Goal: Transaction & Acquisition: Purchase product/service

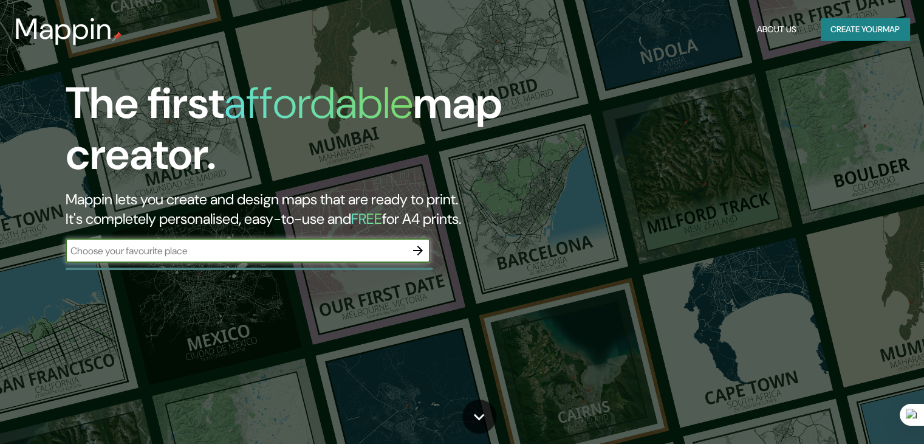
click at [416, 252] on icon "button" at bounding box center [418, 250] width 15 height 15
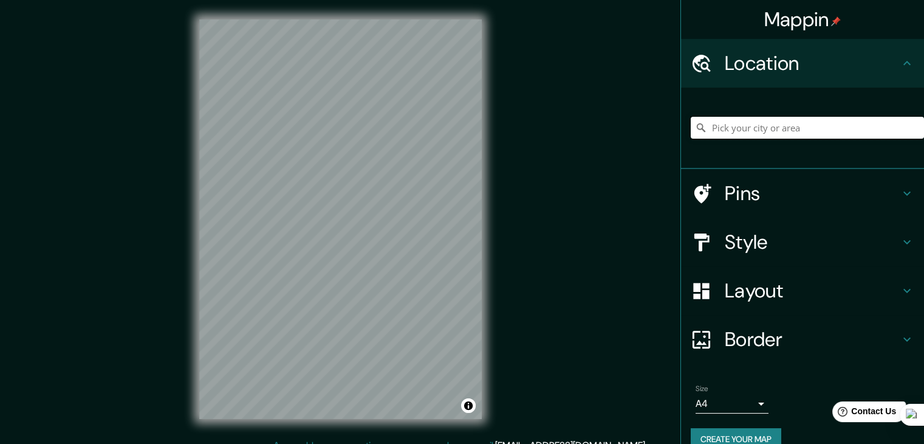
click at [759, 133] on input "Pick your city or area" at bounding box center [807, 128] width 233 height 22
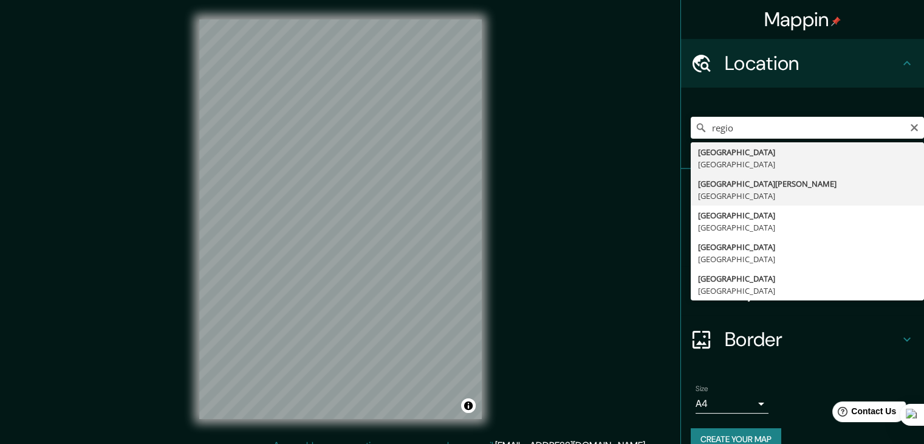
type input "[GEOGRAPHIC_DATA][PERSON_NAME], [GEOGRAPHIC_DATA]"
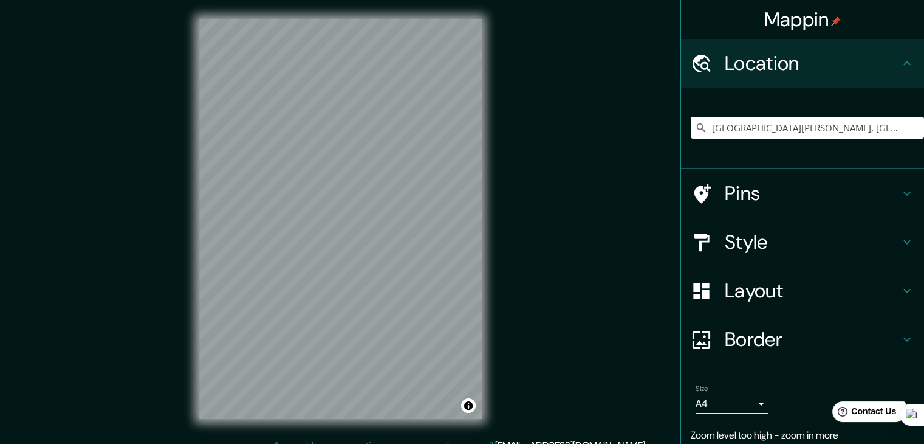
click at [757, 241] on h4 "Style" at bounding box center [812, 242] width 175 height 24
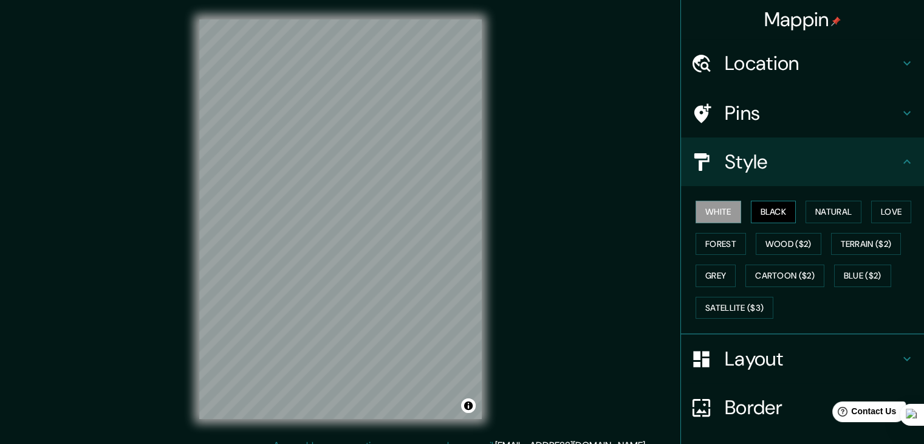
click at [762, 201] on button "Black" at bounding box center [774, 212] width 46 height 22
click at [818, 205] on button "Natural" at bounding box center [834, 212] width 56 height 22
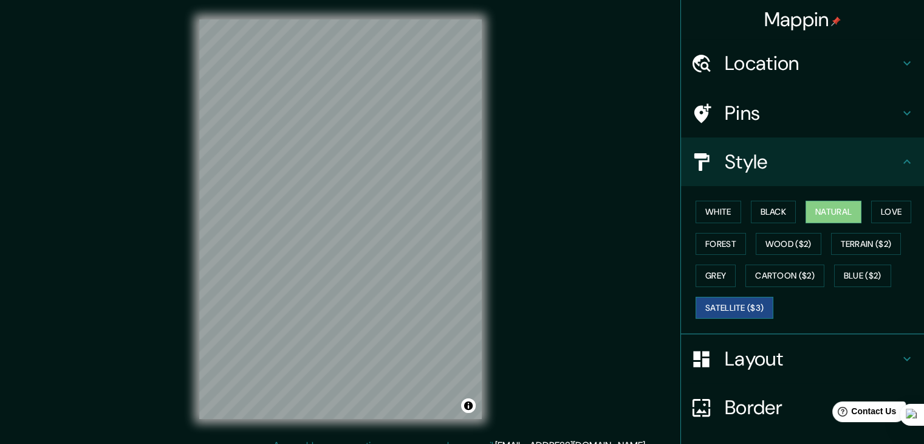
click at [720, 304] on button "Satellite ($3)" at bounding box center [735, 308] width 78 height 22
click at [710, 208] on button "White" at bounding box center [719, 212] width 46 height 22
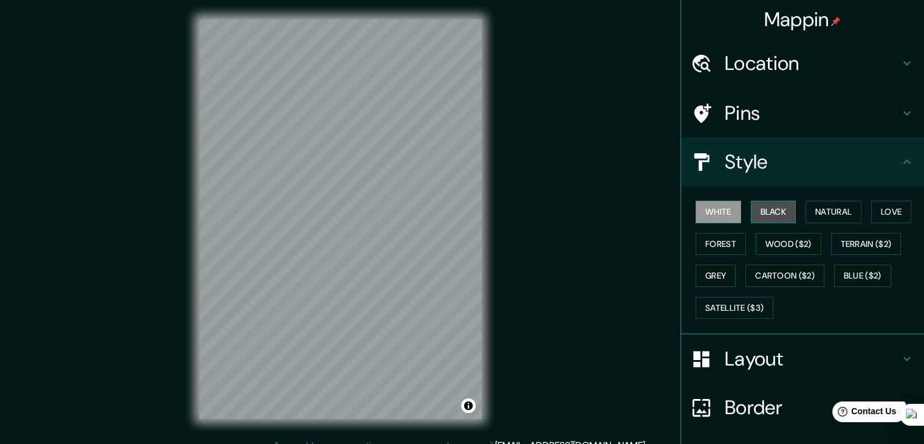
click at [769, 208] on button "Black" at bounding box center [774, 212] width 46 height 22
click at [703, 212] on button "White" at bounding box center [719, 212] width 46 height 22
click at [766, 218] on button "Black" at bounding box center [774, 212] width 46 height 22
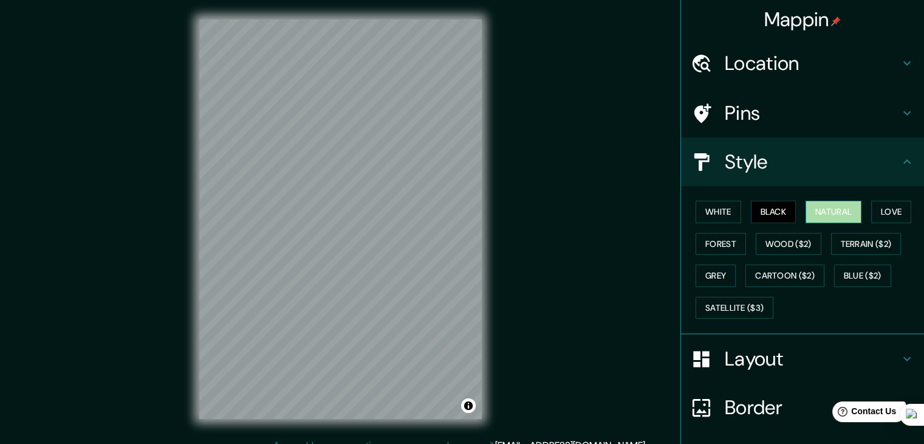
click at [813, 215] on button "Natural" at bounding box center [834, 212] width 56 height 22
click at [771, 206] on button "Black" at bounding box center [774, 212] width 46 height 22
click at [717, 215] on button "White" at bounding box center [719, 212] width 46 height 22
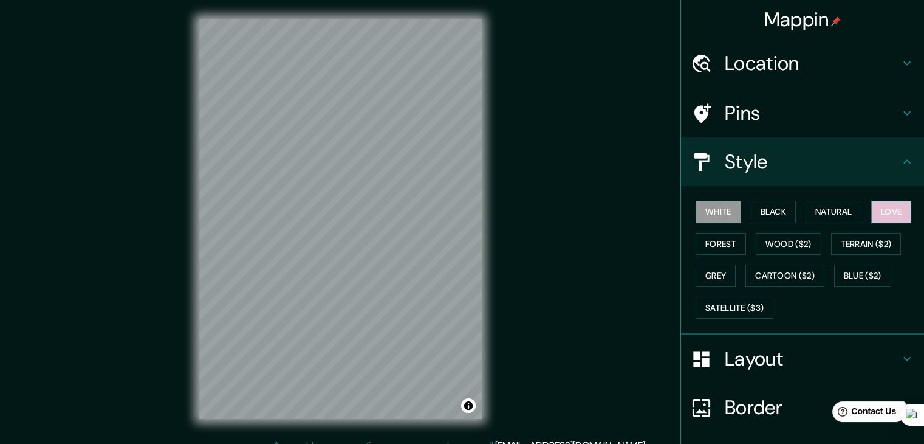
click at [892, 210] on button "Love" at bounding box center [892, 212] width 40 height 22
click at [711, 236] on button "Forest" at bounding box center [721, 244] width 50 height 22
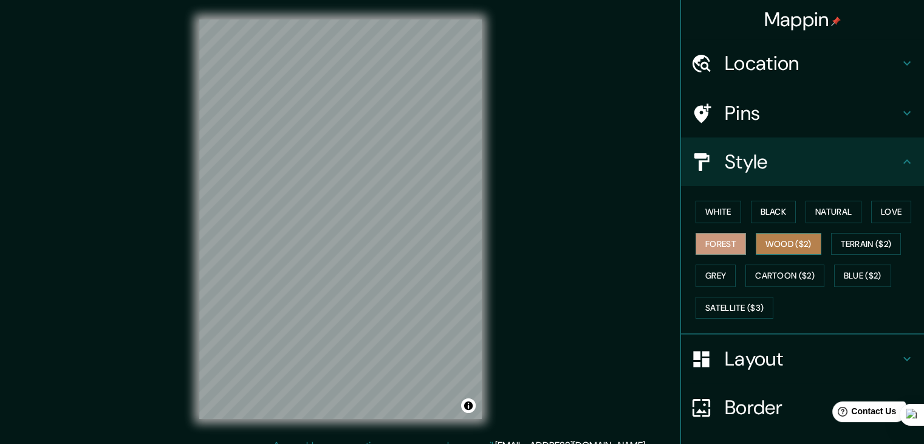
click at [779, 249] on button "Wood ($2)" at bounding box center [789, 244] width 66 height 22
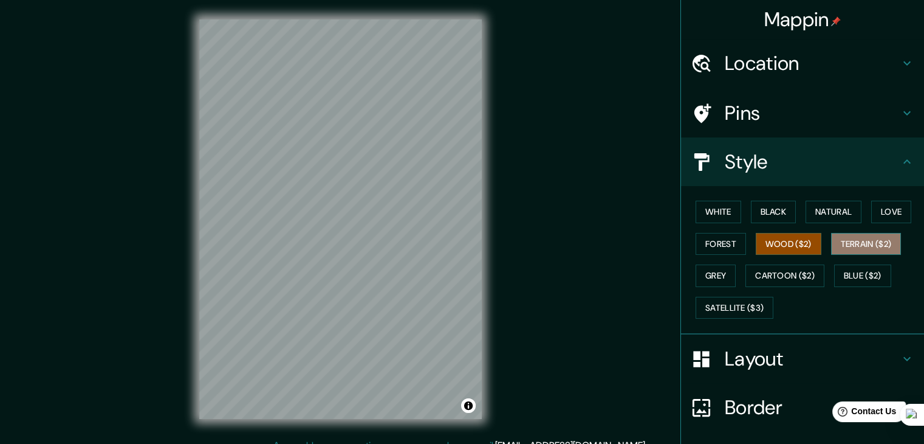
click at [853, 246] on button "Terrain ($2)" at bounding box center [866, 244] width 71 height 22
click at [702, 278] on button "Grey" at bounding box center [716, 275] width 40 height 22
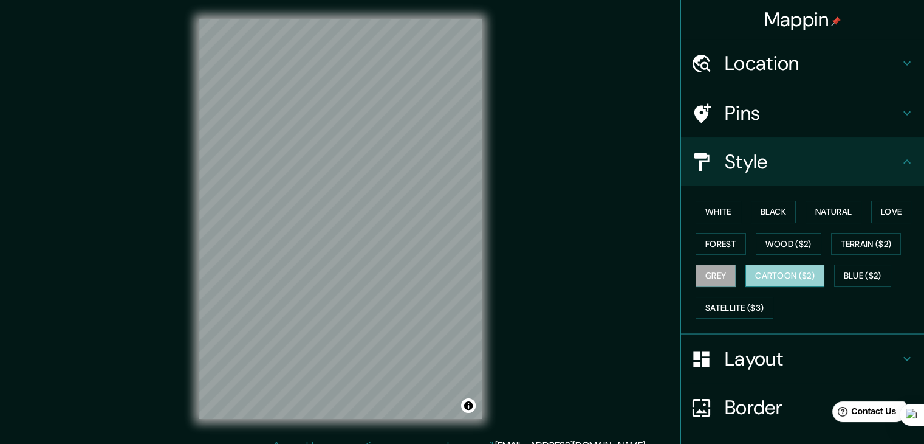
click at [757, 275] on button "Cartoon ($2)" at bounding box center [785, 275] width 79 height 22
click at [835, 274] on button "Blue ($2)" at bounding box center [863, 275] width 57 height 22
click at [789, 274] on button "Cartoon ($2)" at bounding box center [785, 275] width 79 height 22
click at [863, 283] on button "Blue ($2)" at bounding box center [863, 275] width 57 height 22
click at [795, 267] on button "Cartoon ($2)" at bounding box center [785, 275] width 79 height 22
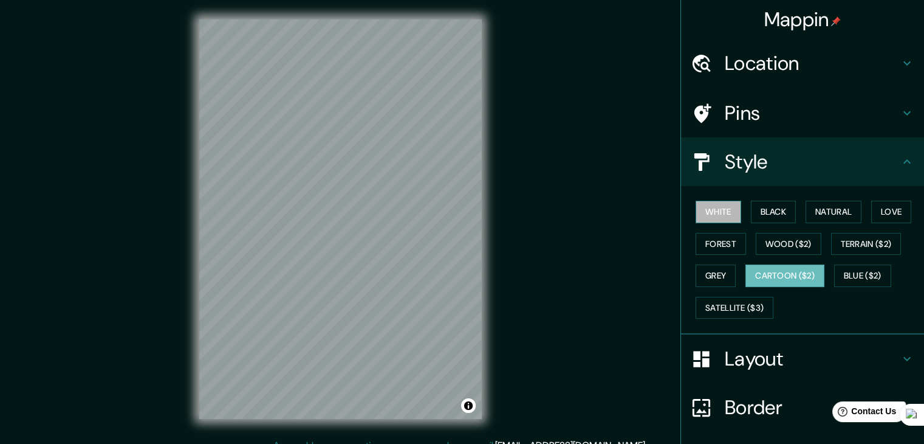
click at [715, 215] on button "White" at bounding box center [719, 212] width 46 height 22
click at [776, 212] on button "Black" at bounding box center [774, 212] width 46 height 22
click at [721, 212] on button "White" at bounding box center [719, 212] width 46 height 22
